Goal: Information Seeking & Learning: Check status

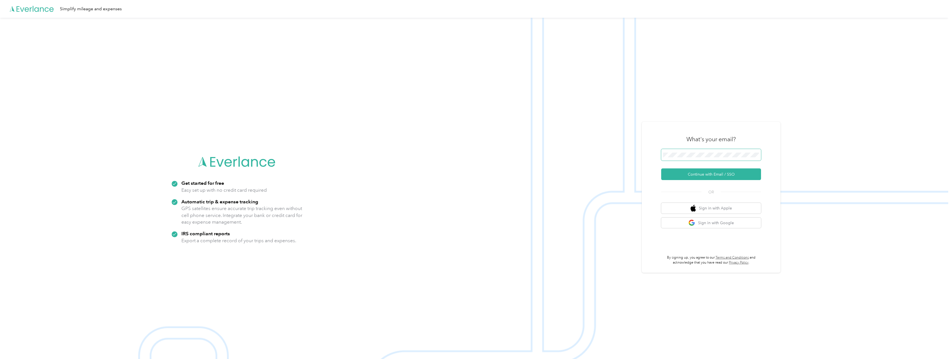
click at [759, 156] on div at bounding box center [759, 156] width 0 height 0
click at [716, 173] on button "Continue with Email / SSO" at bounding box center [711, 174] width 100 height 12
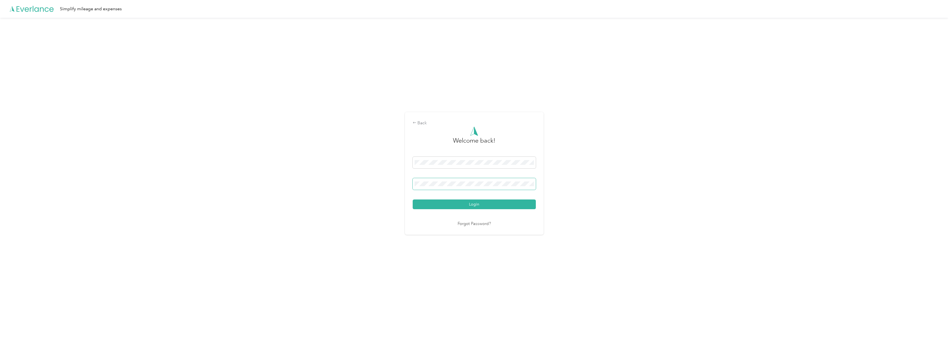
click at [534, 185] on div at bounding box center [534, 185] width 0 height 0
click at [477, 200] on button "Login" at bounding box center [474, 204] width 123 height 10
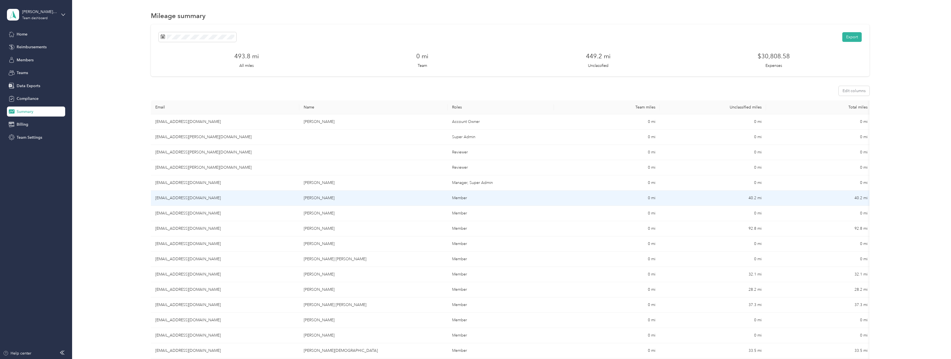
click at [177, 199] on td "[EMAIL_ADDRESS][DOMAIN_NAME]" at bounding box center [225, 198] width 148 height 15
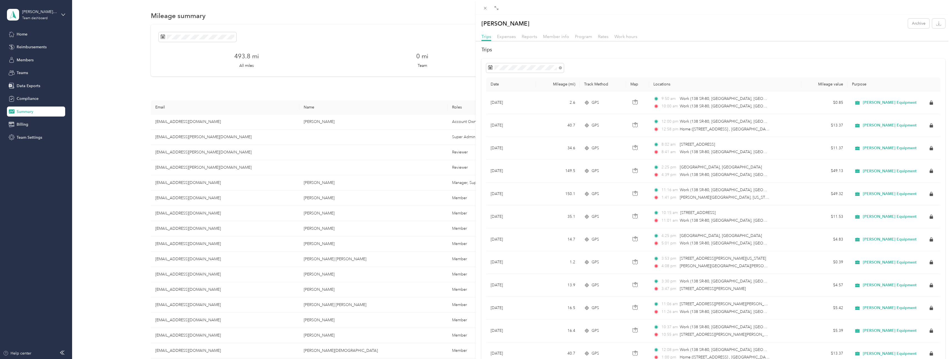
click at [183, 141] on div "[PERSON_NAME] Archive Trips Expenses Reports Member info Program Rates Work hou…" at bounding box center [475, 179] width 951 height 359
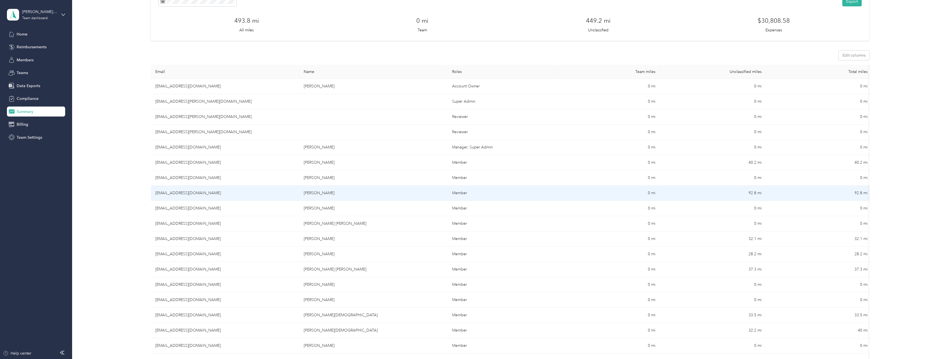
scroll to position [44, 0]
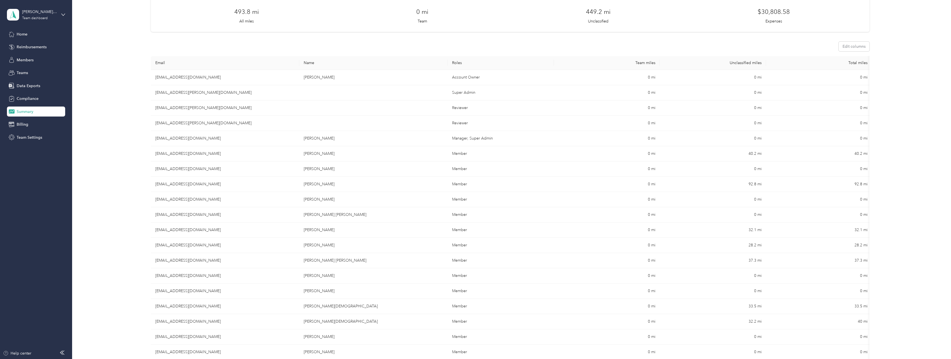
click at [766, 65] on th "Total miles" at bounding box center [819, 63] width 106 height 14
click at [756, 62] on th "Unclassified miles" at bounding box center [713, 63] width 106 height 14
click at [723, 62] on th "Unclassified miles" at bounding box center [713, 63] width 106 height 14
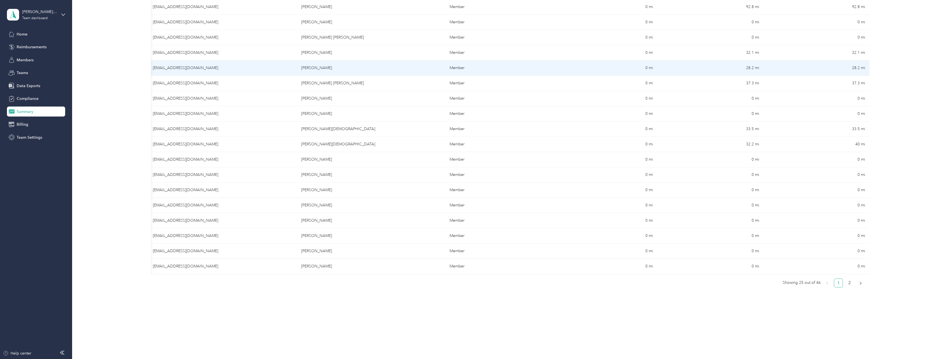
scroll to position [235, 0]
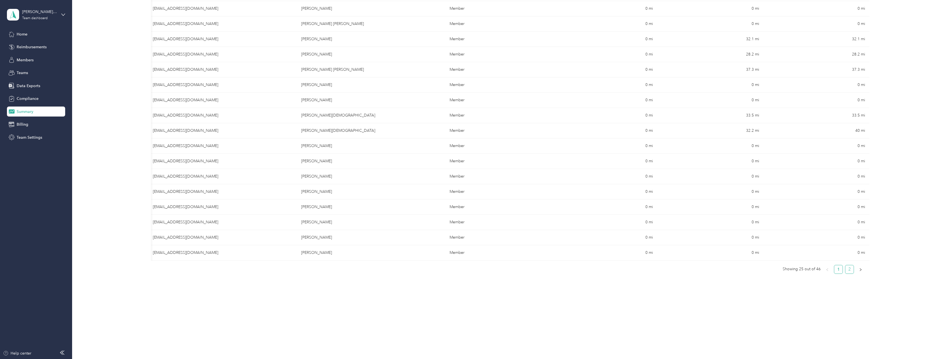
click at [849, 266] on link "2" at bounding box center [850, 269] width 8 height 8
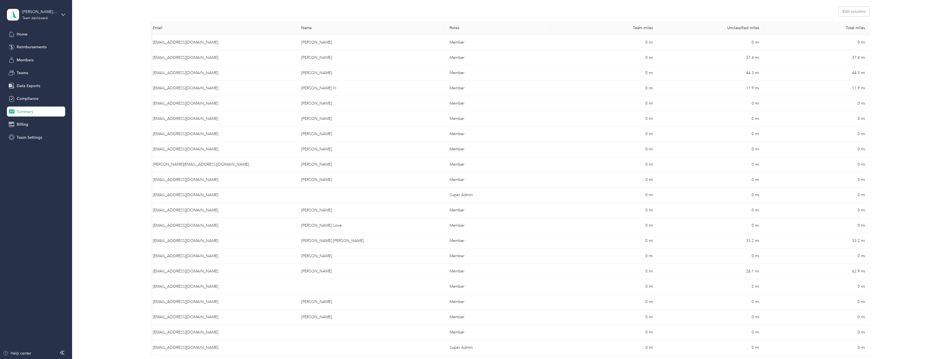
scroll to position [0, 0]
